Goal: Task Accomplishment & Management: Manage account settings

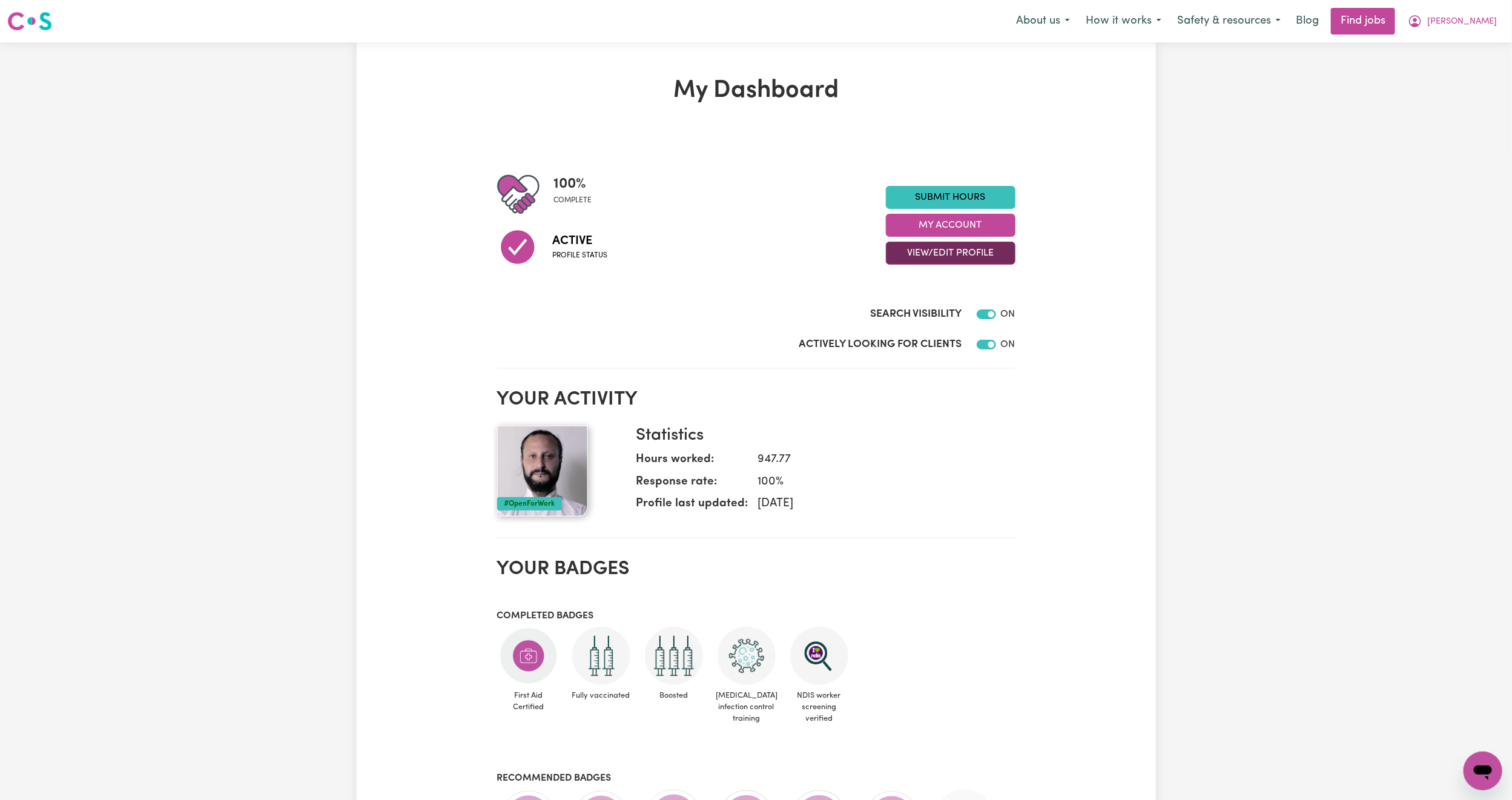
click at [920, 251] on button "View/Edit Profile" at bounding box center [951, 253] width 130 height 23
click at [941, 300] on link "Edit Profile" at bounding box center [942, 309] width 113 height 24
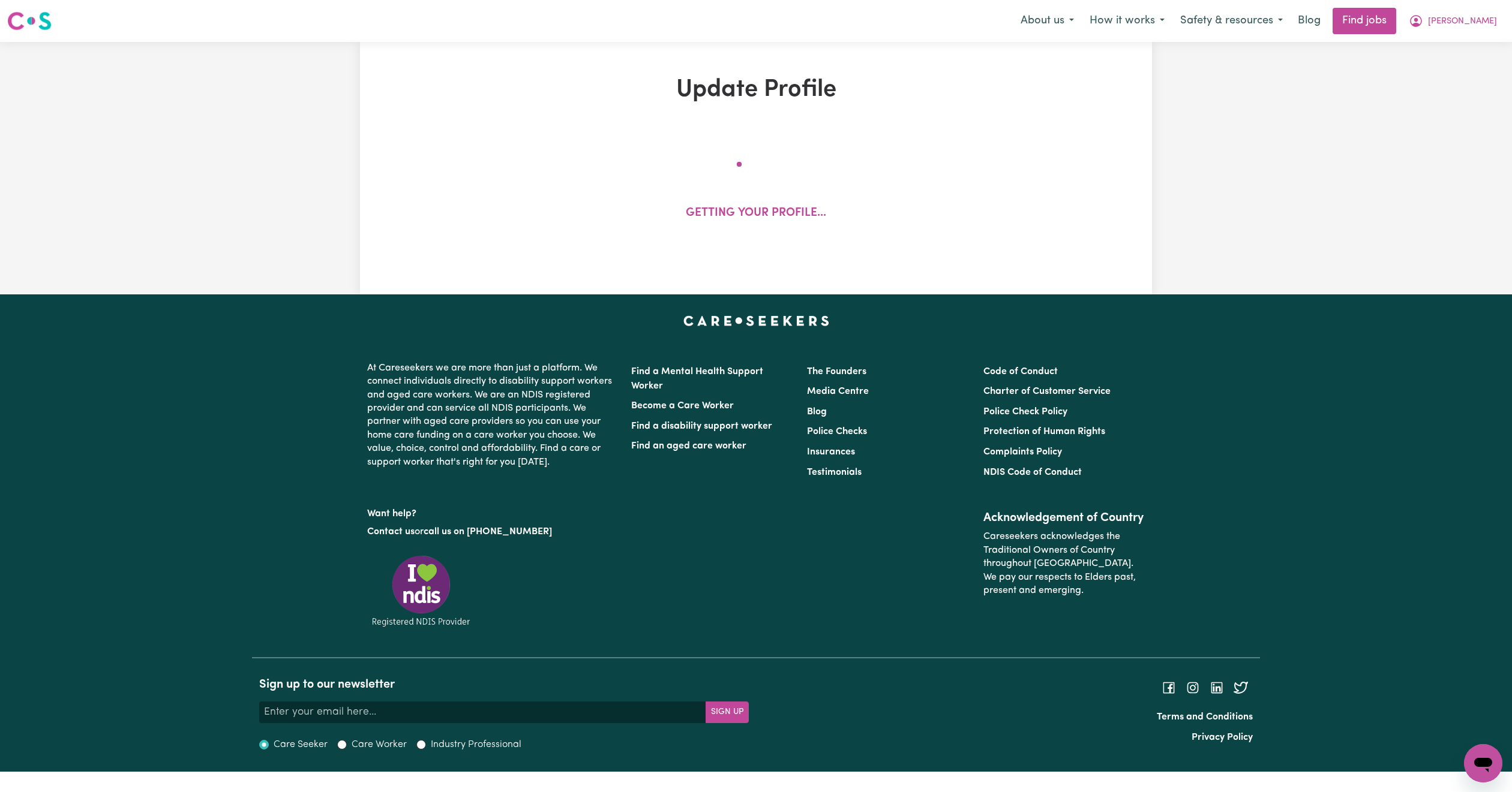
select select "[DEMOGRAPHIC_DATA]"
select select "[DEMOGRAPHIC_DATA] Citizen"
select select "Studying a healthcare related degree or qualification"
select select "54"
select select "66"
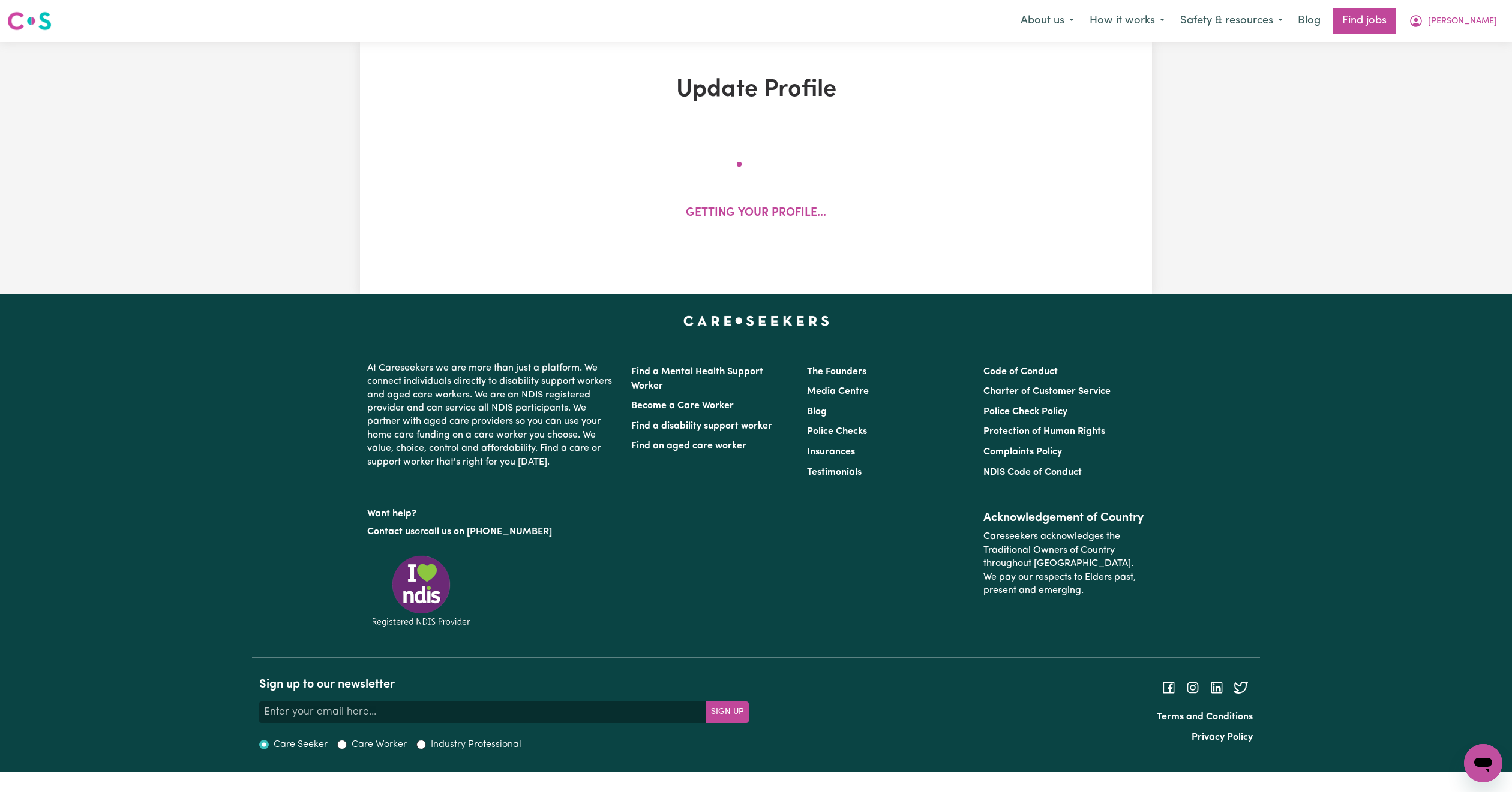
select select "79"
select select "88"
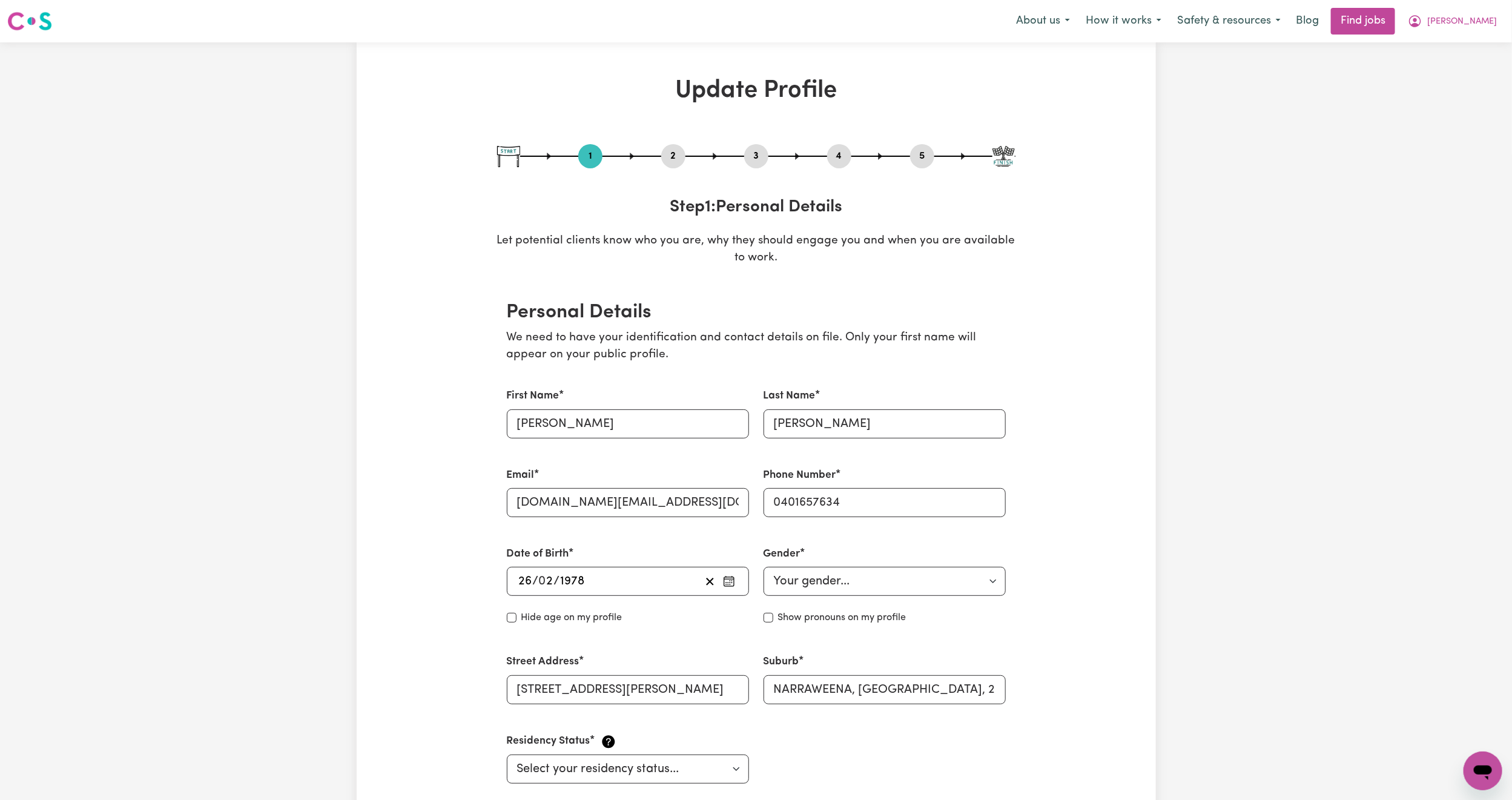
click at [671, 151] on button "2" at bounding box center [673, 157] width 24 height 16
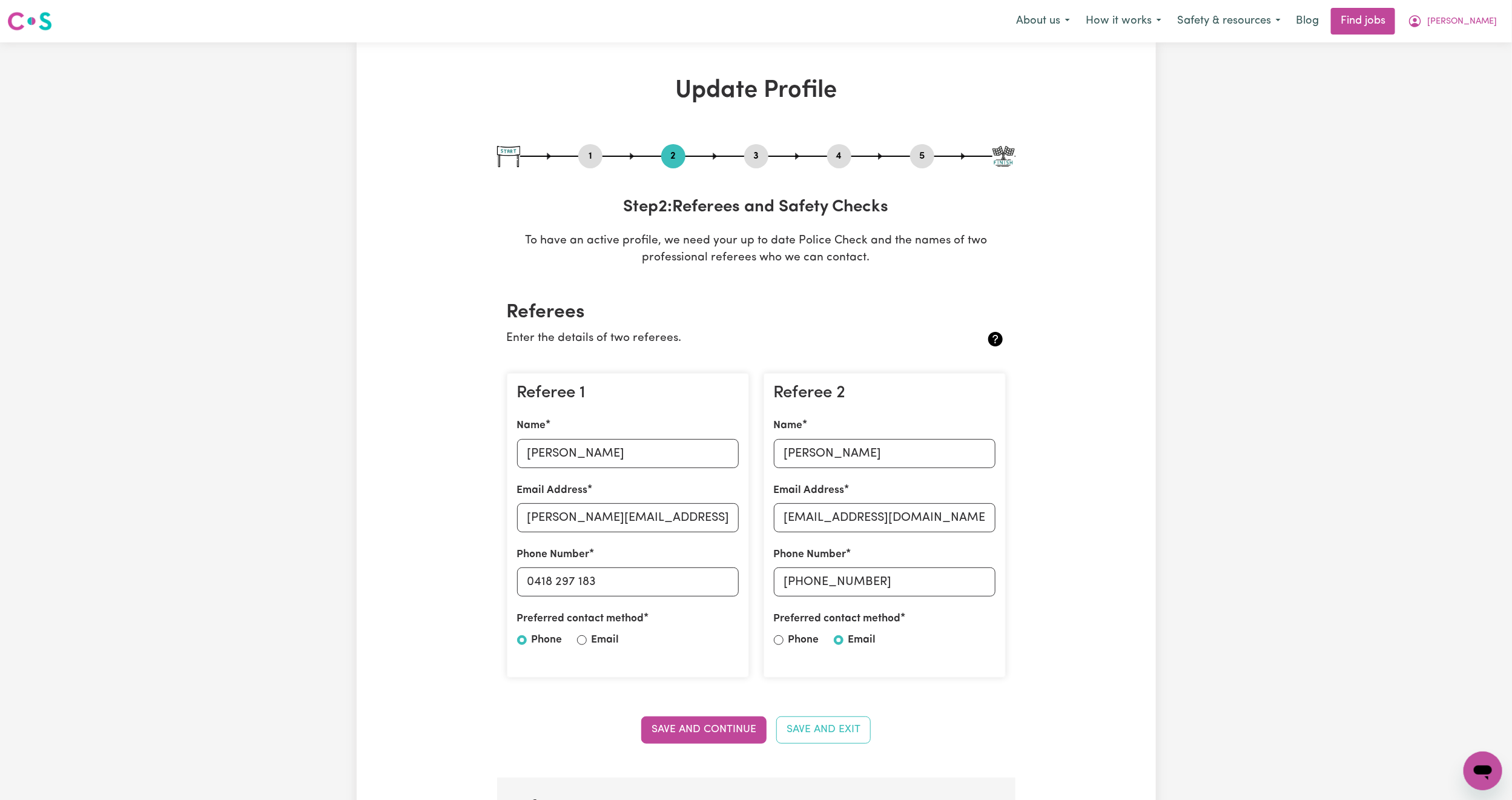
click at [756, 150] on button "3" at bounding box center [756, 157] width 24 height 16
select select "2012"
select select "2021"
select select "2020"
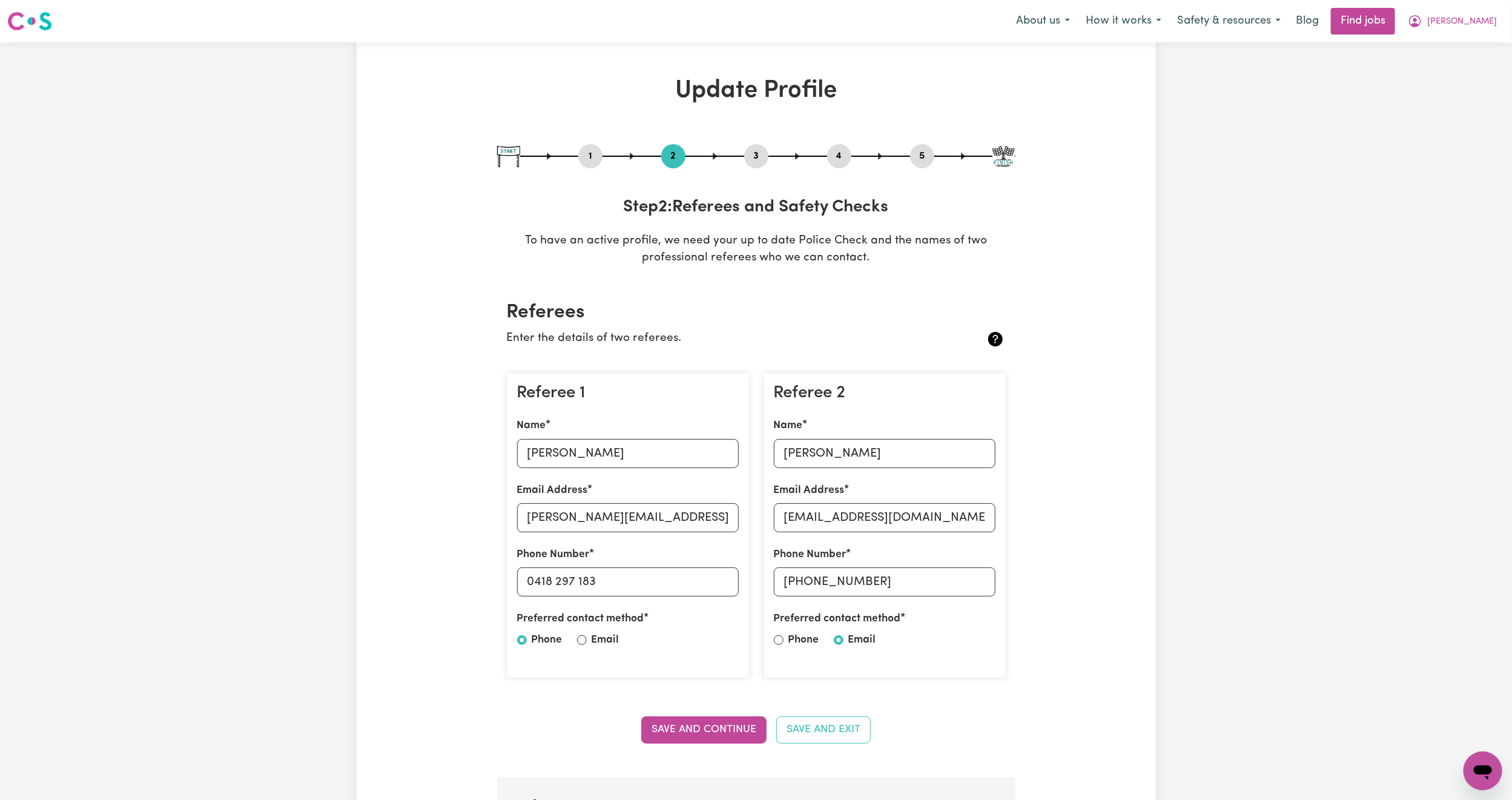
select select "2000"
select select "2012"
select select "1996"
select select "2000"
select select "2003"
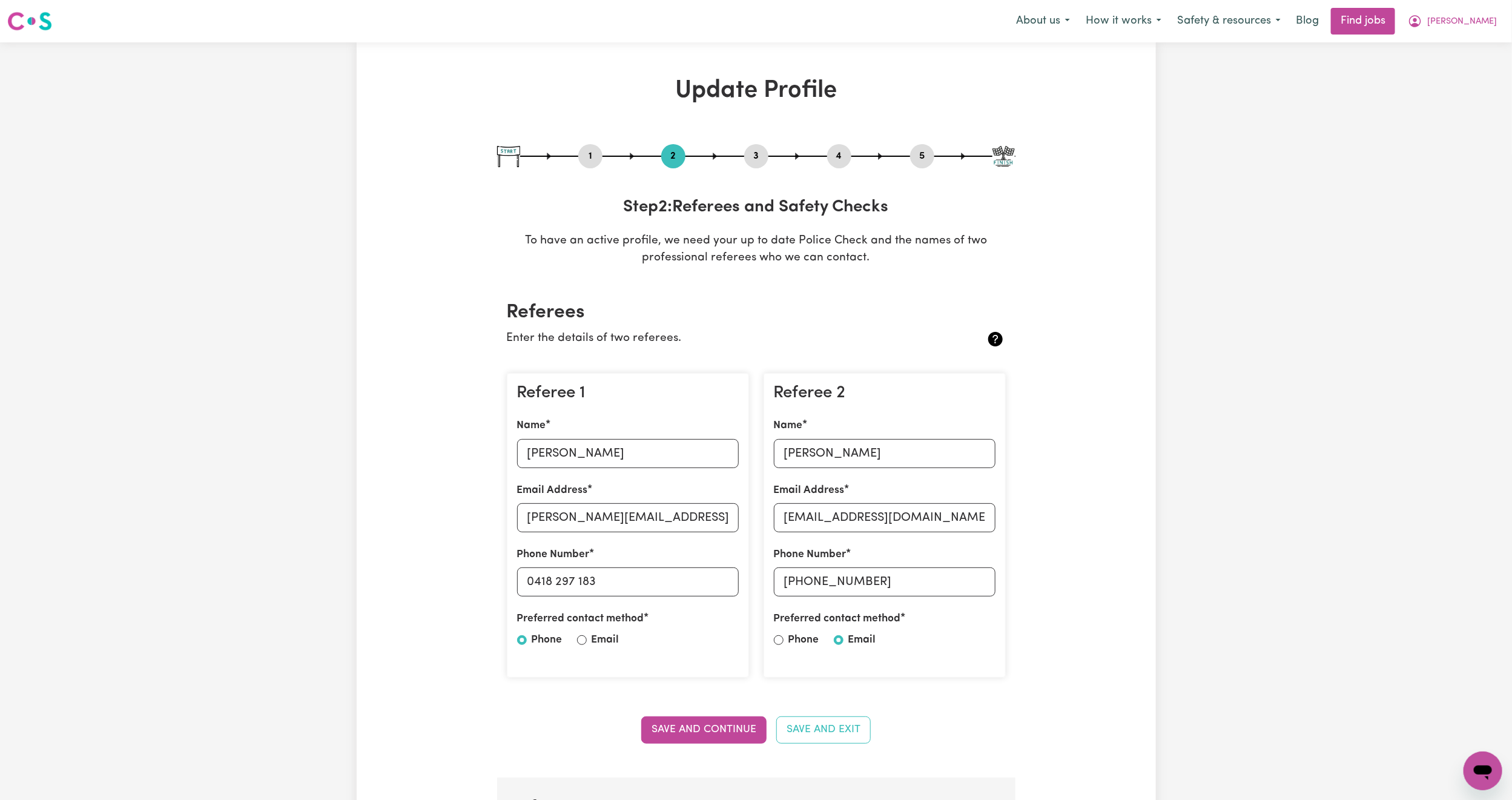
select select "2013"
select select "Certificate III (Individual Support)"
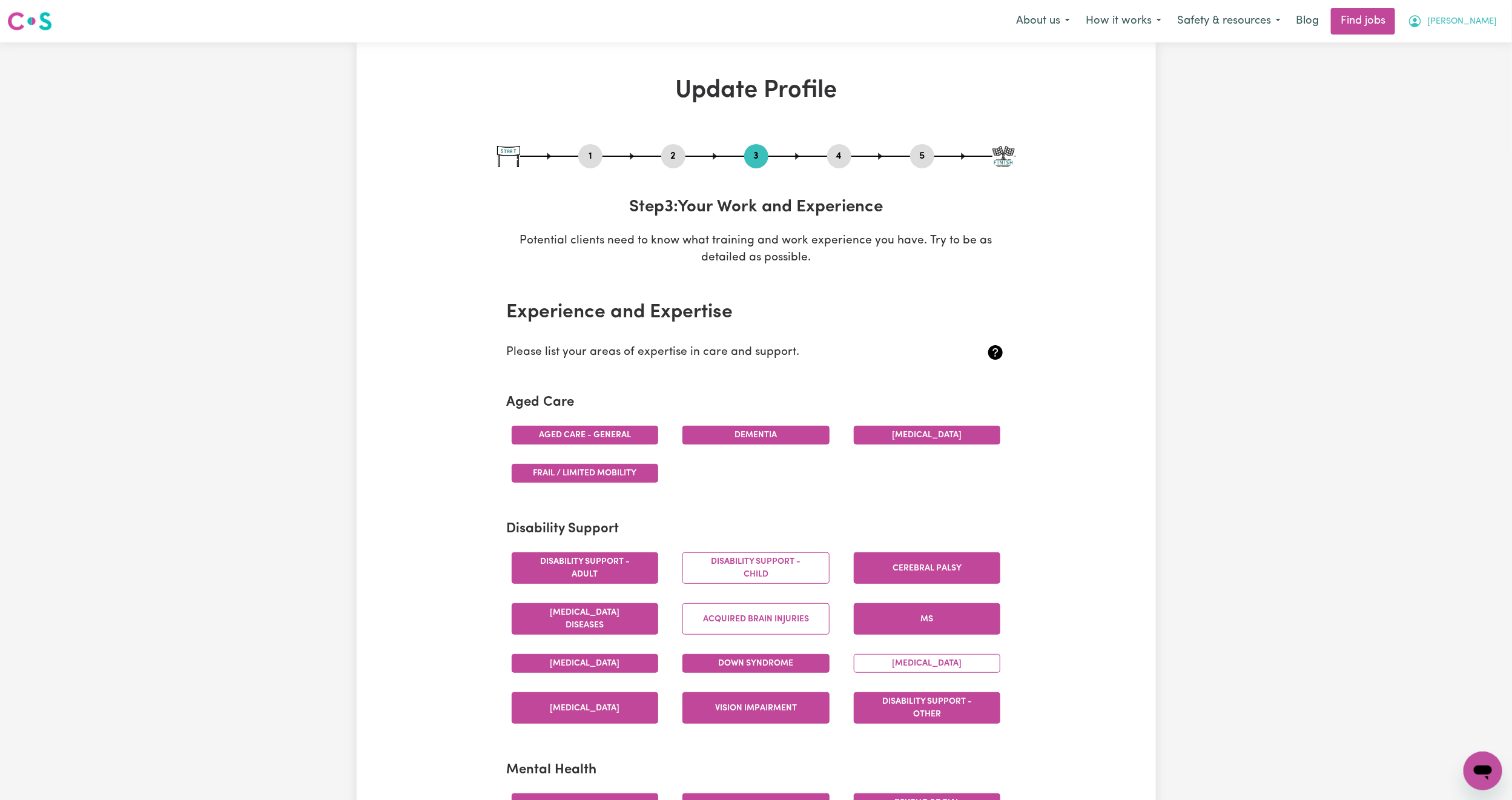
click at [1472, 16] on span "[PERSON_NAME]" at bounding box center [1462, 22] width 70 height 13
click at [1441, 80] on link "My Dashboard" at bounding box center [1456, 69] width 96 height 23
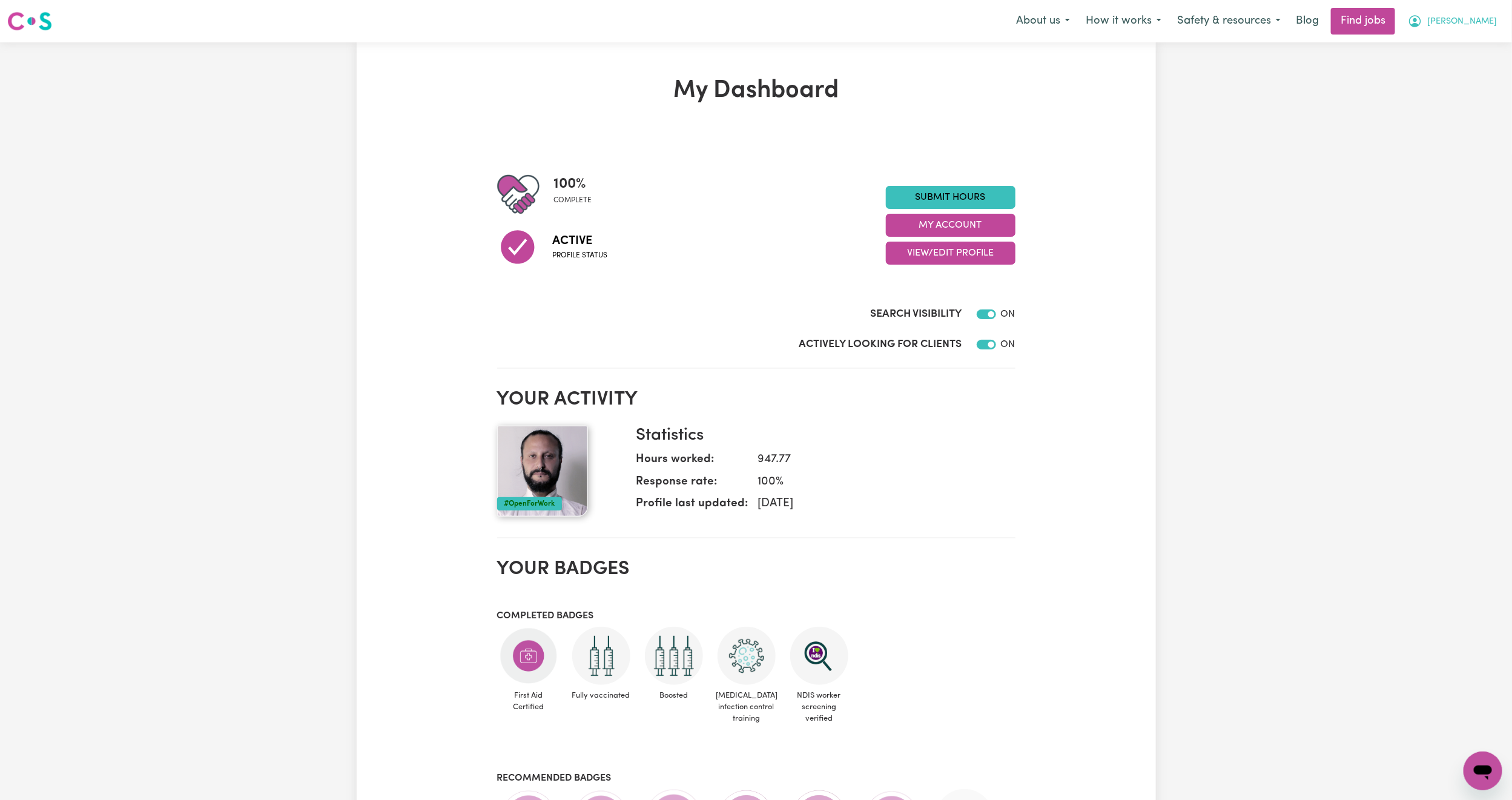
click at [1477, 17] on span "[PERSON_NAME]" at bounding box center [1462, 22] width 70 height 13
click at [1458, 96] on link "Logout" at bounding box center [1456, 93] width 96 height 23
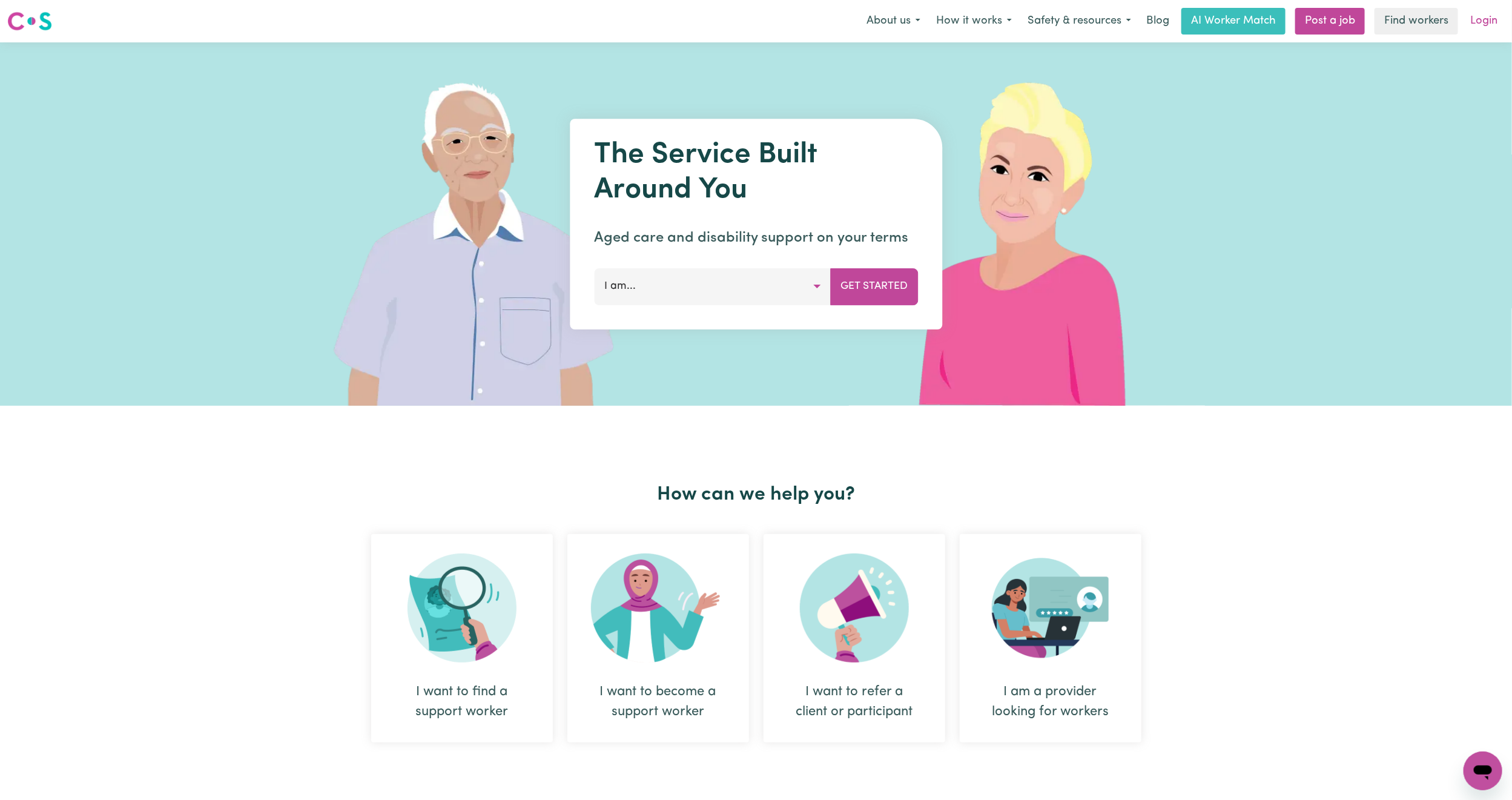
click at [1489, 16] on link "Login" at bounding box center [1483, 21] width 41 height 27
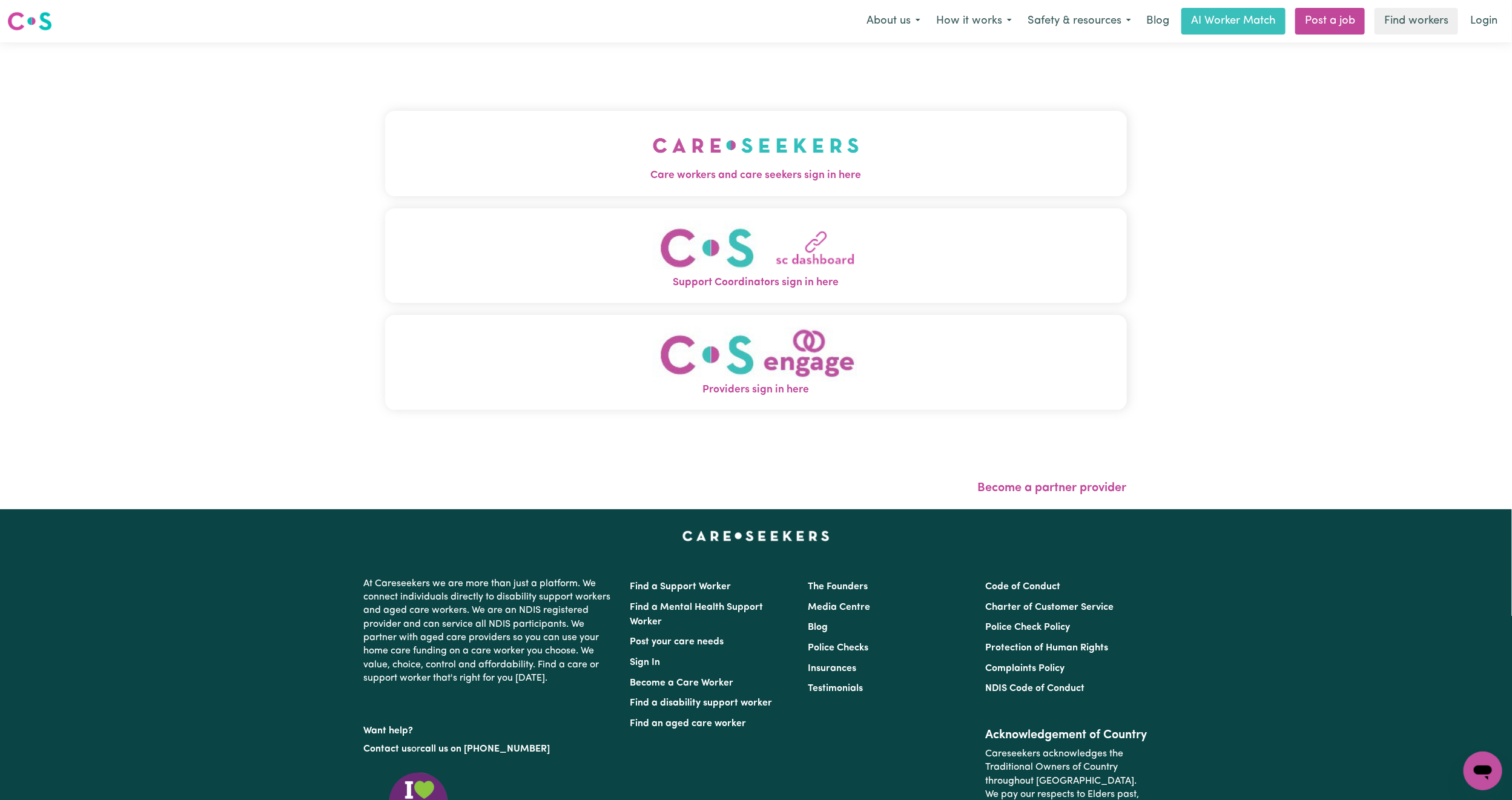
click at [818, 153] on button "Care workers and care seekers sign in here" at bounding box center [756, 153] width 742 height 85
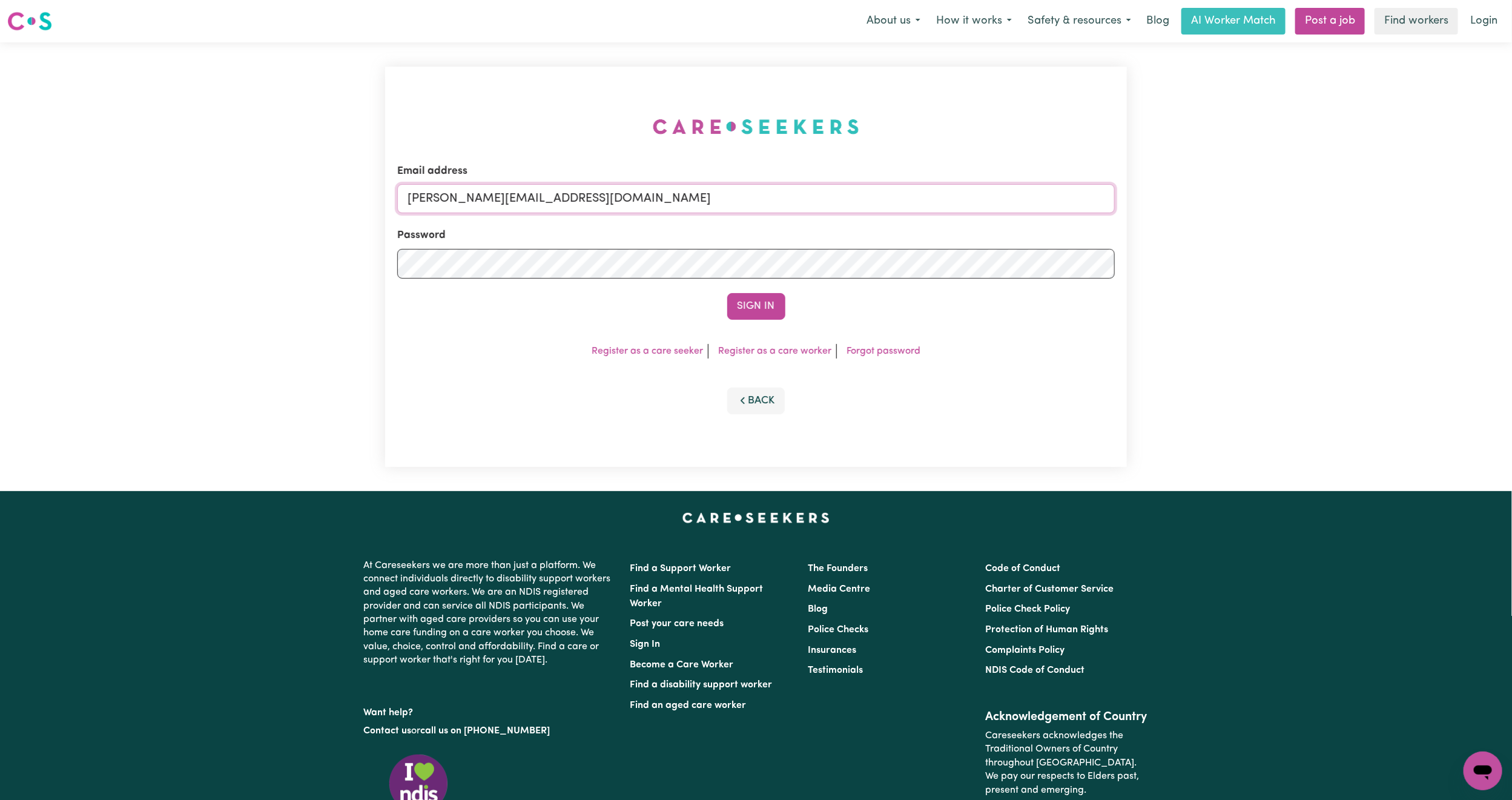
click at [480, 202] on input "[PERSON_NAME][EMAIL_ADDRESS][DOMAIN_NAME]" at bounding box center [756, 199] width 718 height 29
drag, startPoint x: 468, startPoint y: 193, endPoint x: 769, endPoint y: 214, distance: 301.7
click at [769, 214] on form "Email address [EMAIL_ADDRESS][PERSON_NAME][DOMAIN_NAME] Password Sign In" at bounding box center [756, 241] width 718 height 157
type input "superuser~[EMAIL_ADDRESS][DOMAIN_NAME]"
click at [750, 286] on form "Email address superuser~[EMAIL_ADDRESS][DOMAIN_NAME] Password Sign In" at bounding box center [756, 241] width 718 height 157
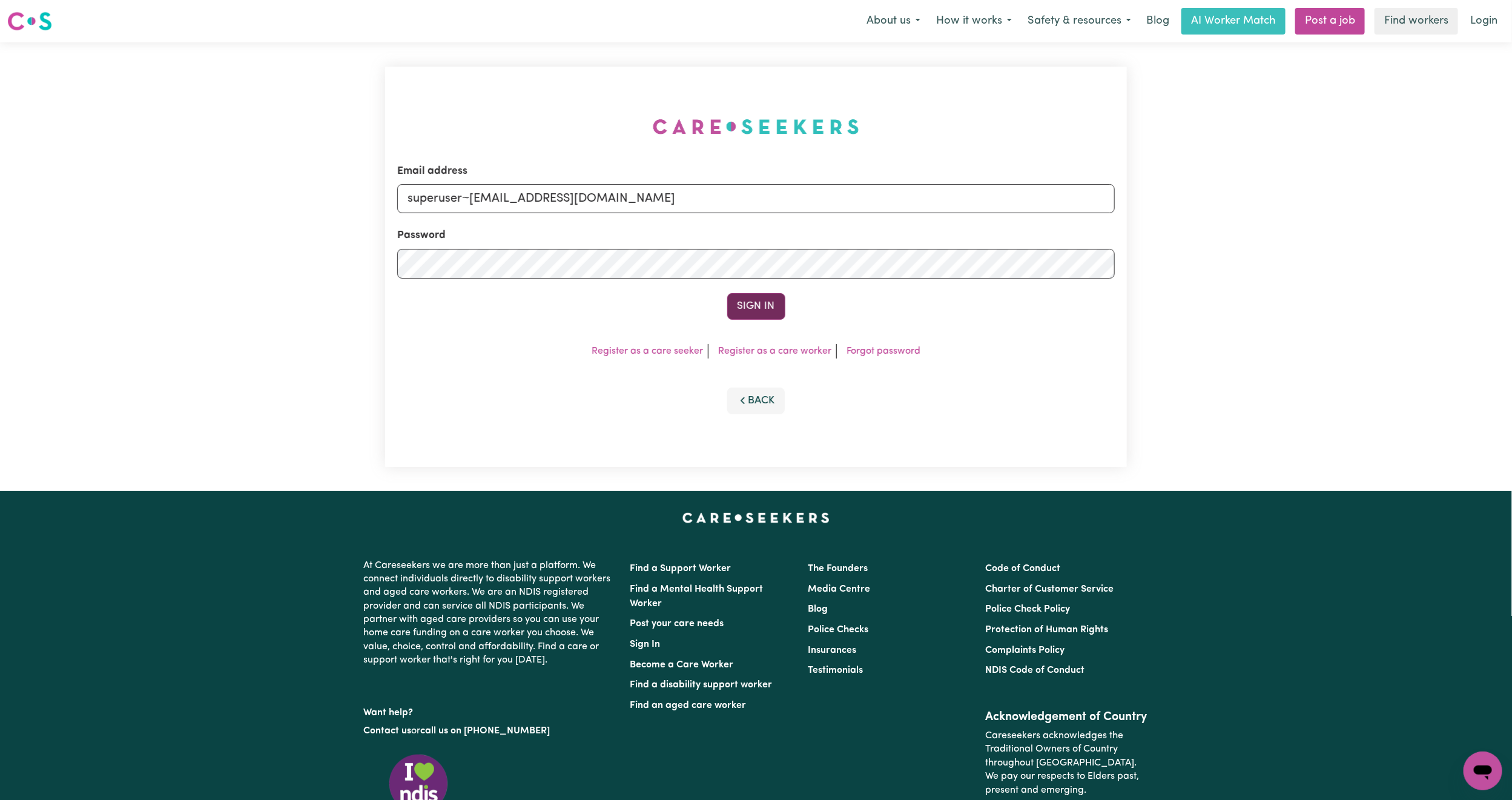
click at [747, 310] on button "Sign In" at bounding box center [756, 306] width 58 height 27
